Goal: Navigation & Orientation: Find specific page/section

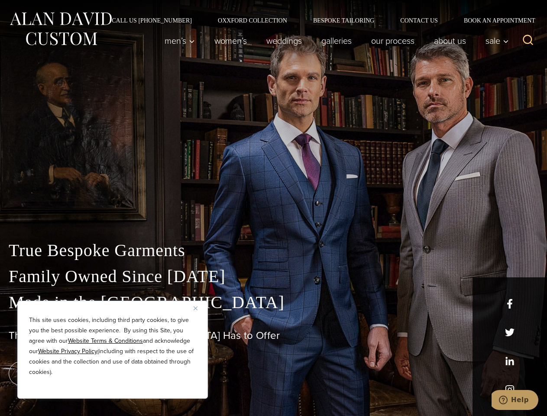
click at [273, 208] on div "True Bespoke Garments Family Owned Since [DATE] Made in [GEOGRAPHIC_DATA] The B…" at bounding box center [273, 305] width 547 height 222
click at [199, 308] on button "Close" at bounding box center [199, 308] width 10 height 10
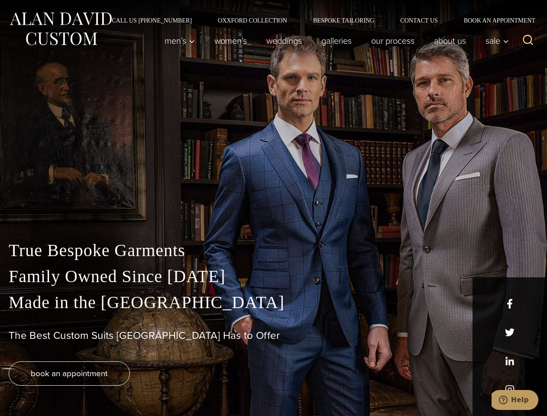
click at [113, 387] on div "True Bespoke Garments Family Owned Since [DATE] Made in [GEOGRAPHIC_DATA] The B…" at bounding box center [273, 327] width 547 height 179
click at [528, 41] on icon "Search" at bounding box center [528, 40] width 13 height 13
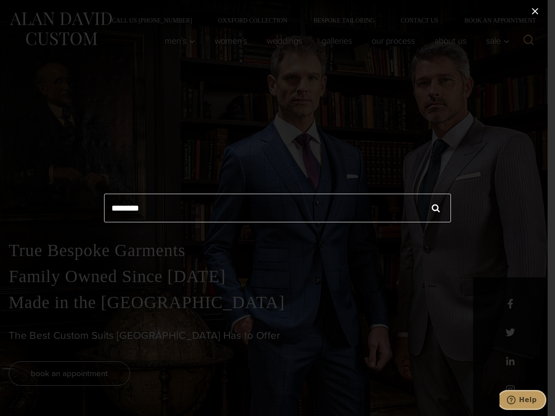
click at [515, 400] on icon "Help" at bounding box center [511, 400] width 9 height 9
